Goal: Navigation & Orientation: Find specific page/section

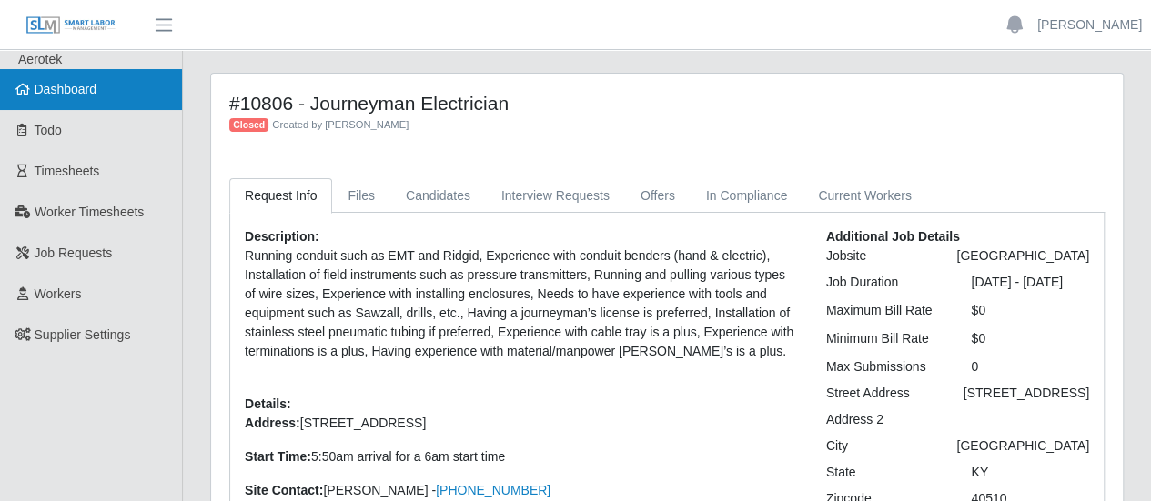
click at [87, 98] on link "Dashboard" at bounding box center [91, 89] width 182 height 41
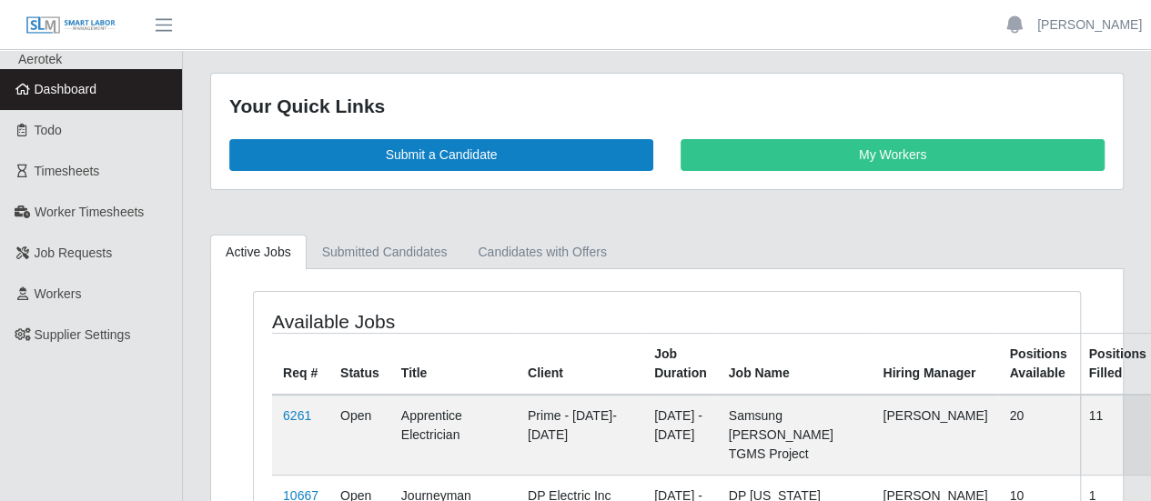
click at [33, 89] on link "Dashboard" at bounding box center [91, 89] width 182 height 41
